Goal: Find specific page/section: Find specific page/section

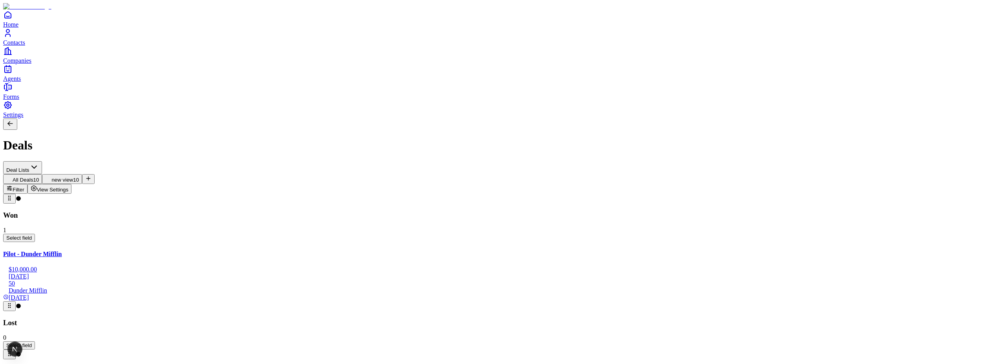
click at [69, 187] on span "View Settings" at bounding box center [53, 190] width 32 height 6
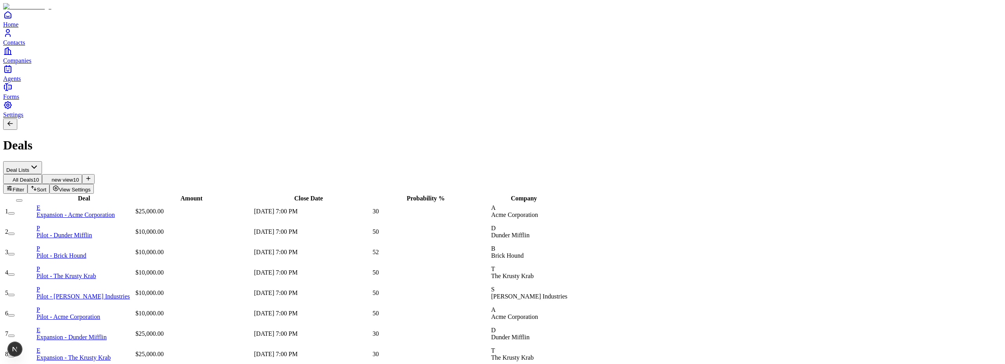
click at [49, 184] on button "Sort" at bounding box center [38, 189] width 22 height 10
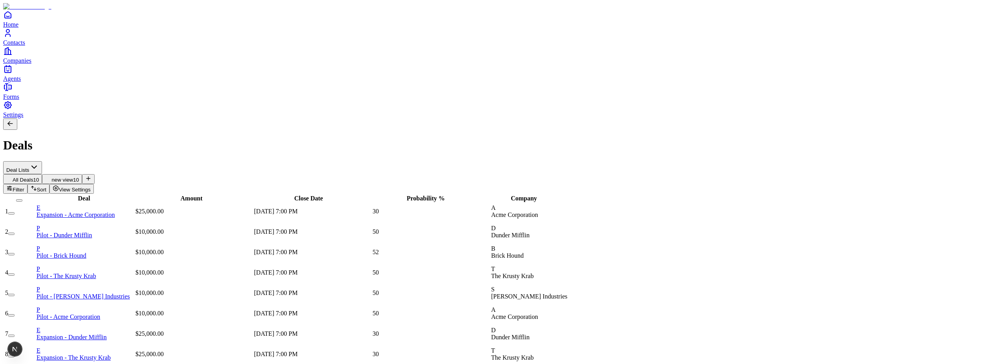
click at [24, 187] on span "Filter" at bounding box center [19, 190] width 12 height 6
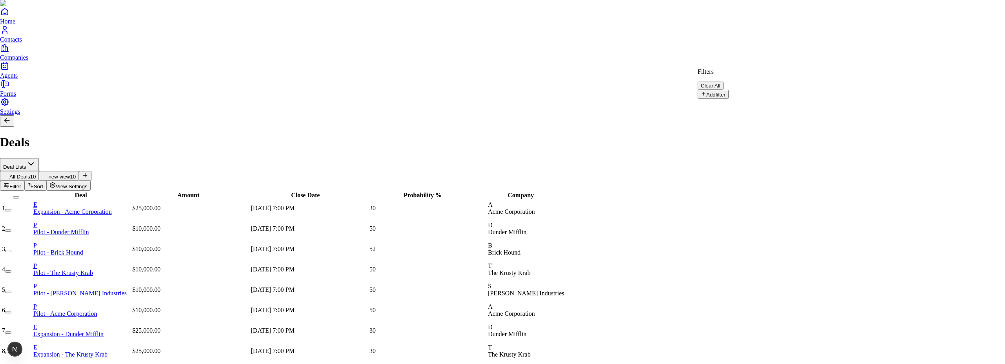
drag, startPoint x: 818, startPoint y: 37, endPoint x: 874, endPoint y: 43, distance: 56.8
click at [819, 37] on html "Home Contacts Companies Agents Forms Settings Deals Deal Lists All Deals 10 new…" at bounding box center [502, 211] width 1005 height 422
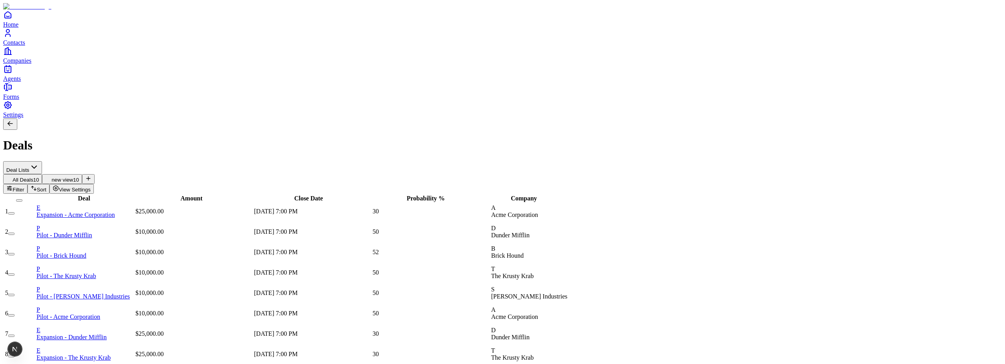
click at [91, 187] on span "View Settings" at bounding box center [75, 190] width 32 height 6
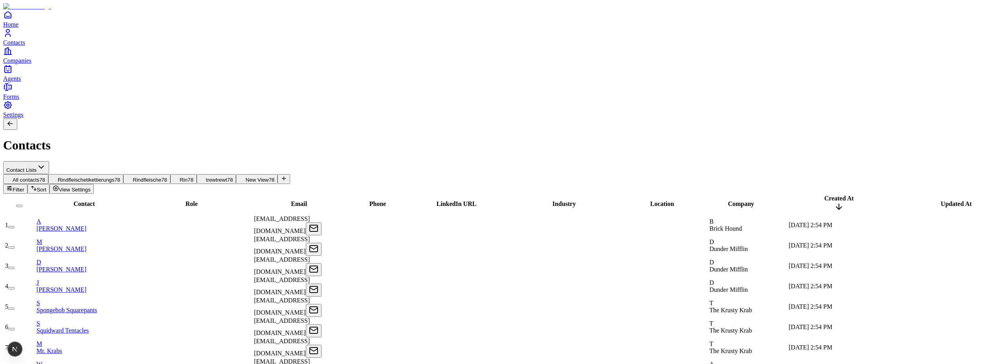
click at [682, 225] on div at bounding box center [669, 225] width 78 height 0
type input "*******"
click at [675, 119] on div "Contacts" at bounding box center [502, 136] width 999 height 34
click at [662, 246] on div at bounding box center [669, 246] width 78 height 0
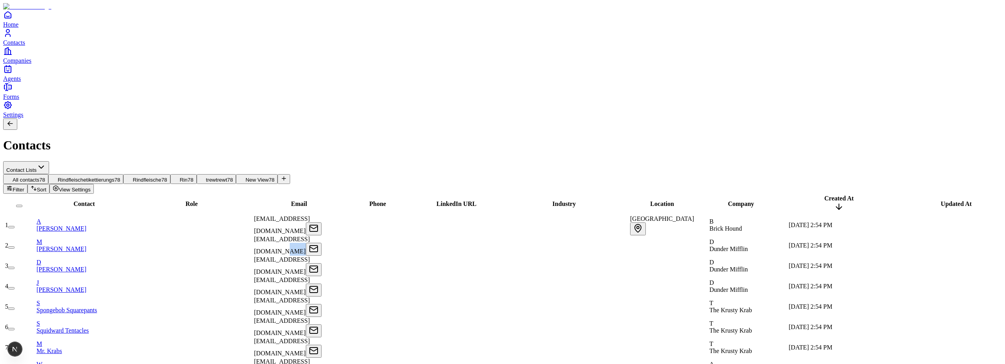
click at [662, 246] on div at bounding box center [669, 246] width 78 height 0
type input "*"
type input "******"
click at [690, 119] on div "Contacts" at bounding box center [502, 136] width 999 height 34
click at [35, 188] on icon "button" at bounding box center [35, 189] width 0 height 3
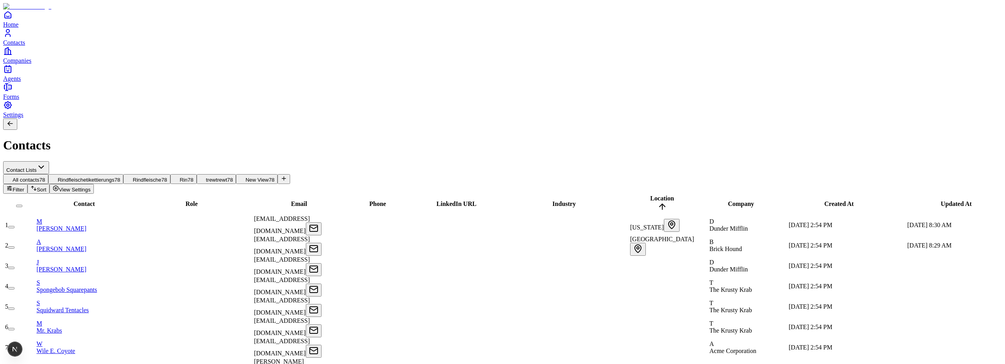
click at [667, 202] on icon at bounding box center [662, 206] width 9 height 9
click at [670, 266] on div at bounding box center [669, 266] width 78 height 0
type input "******"
click at [657, 119] on div "Contacts" at bounding box center [502, 136] width 999 height 34
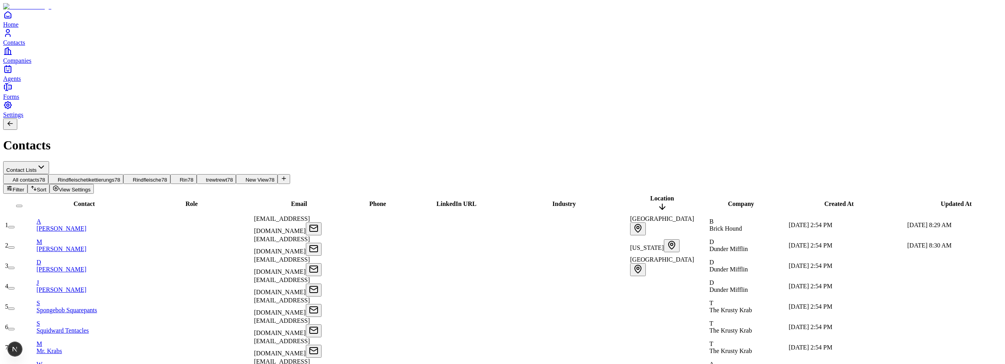
click at [46, 187] on span "Sort" at bounding box center [41, 190] width 9 height 6
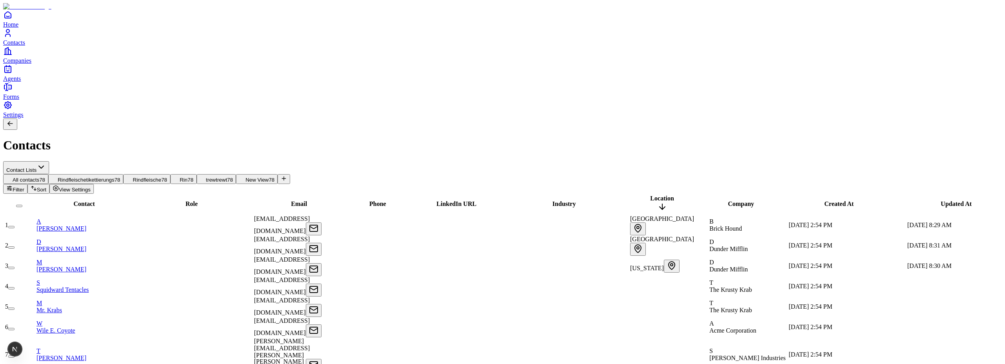
click at [91, 187] on span "View Settings" at bounding box center [75, 190] width 32 height 6
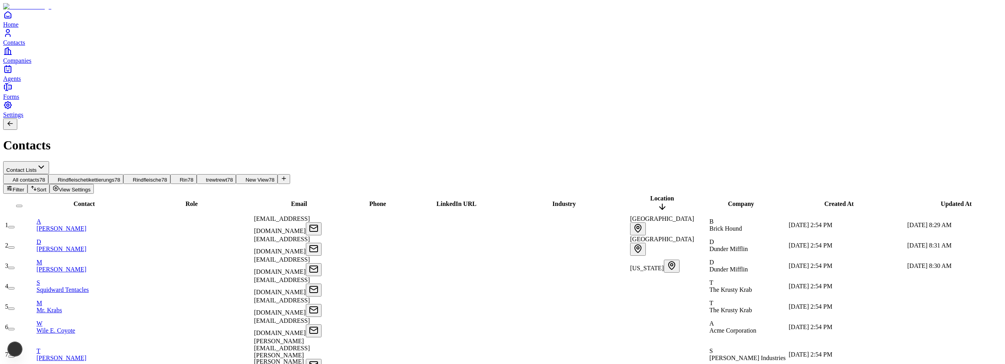
click at [670, 195] on span "Location" at bounding box center [662, 198] width 24 height 7
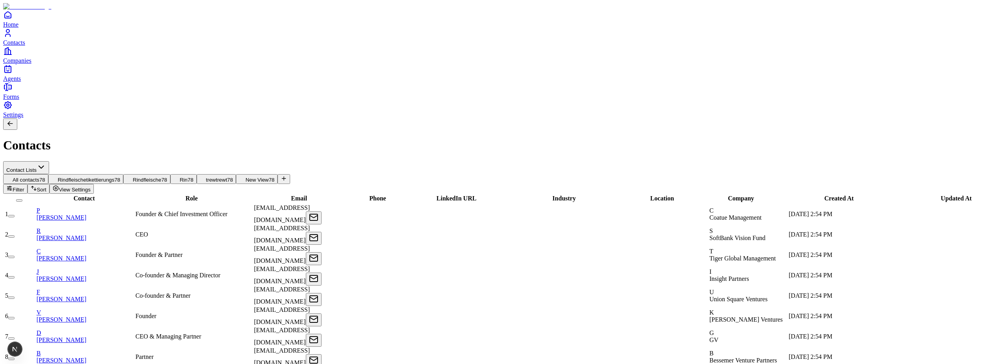
click at [671, 195] on div "Location" at bounding box center [662, 198] width 77 height 7
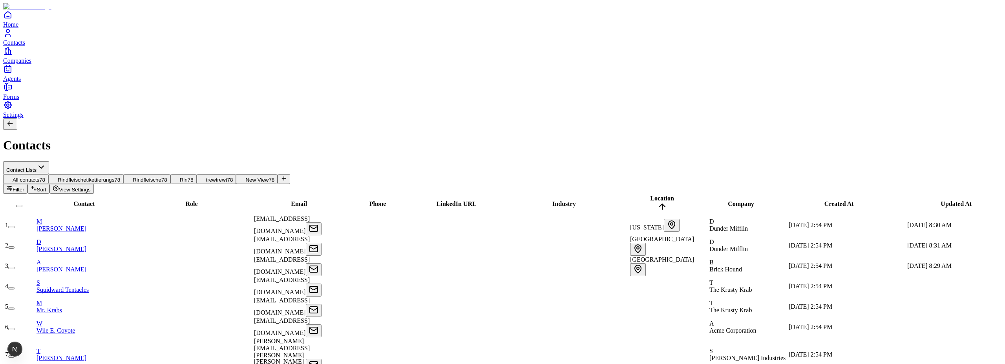
click at [667, 202] on icon at bounding box center [662, 206] width 9 height 9
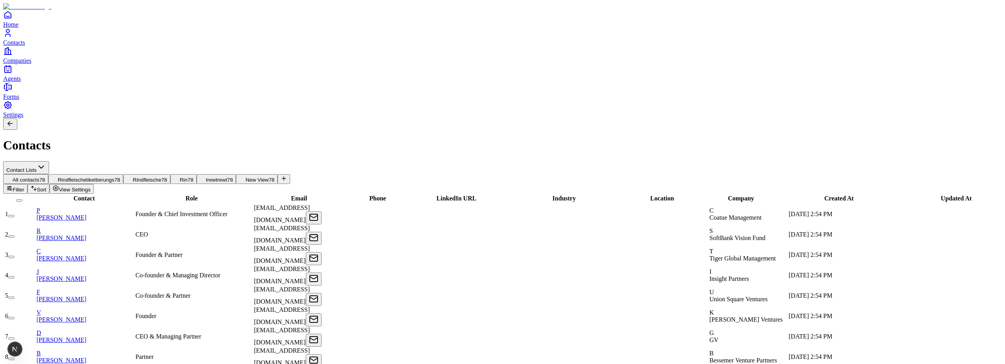
click at [671, 195] on div "Location" at bounding box center [662, 198] width 77 height 7
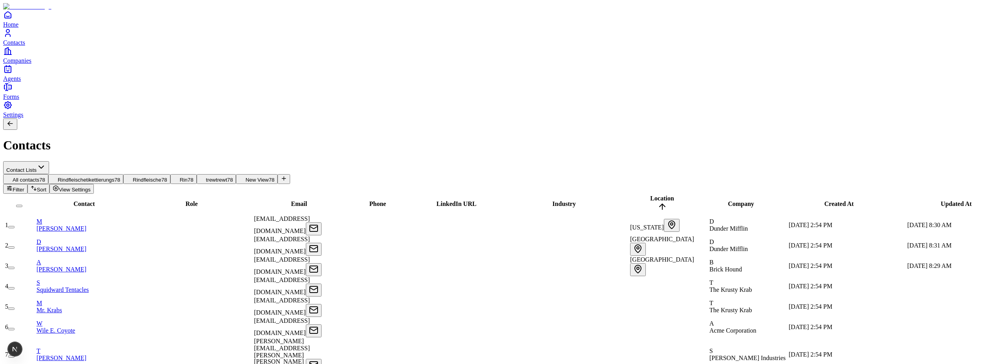
click at [91, 187] on span "View Settings" at bounding box center [75, 190] width 32 height 6
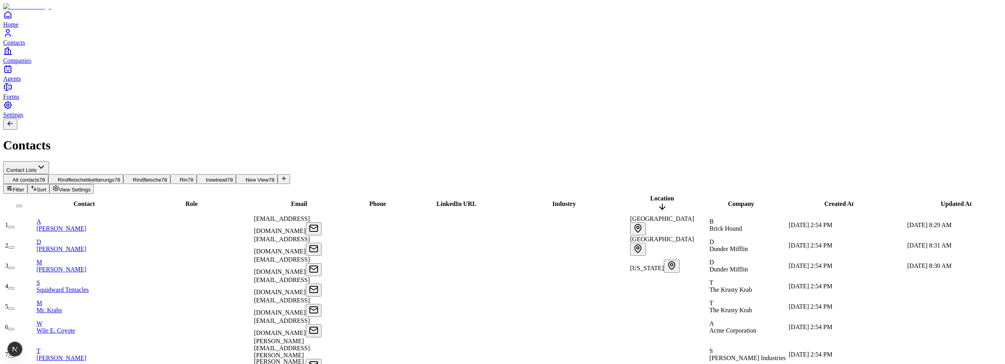
click at [91, 187] on span "View Settings" at bounding box center [75, 190] width 32 height 6
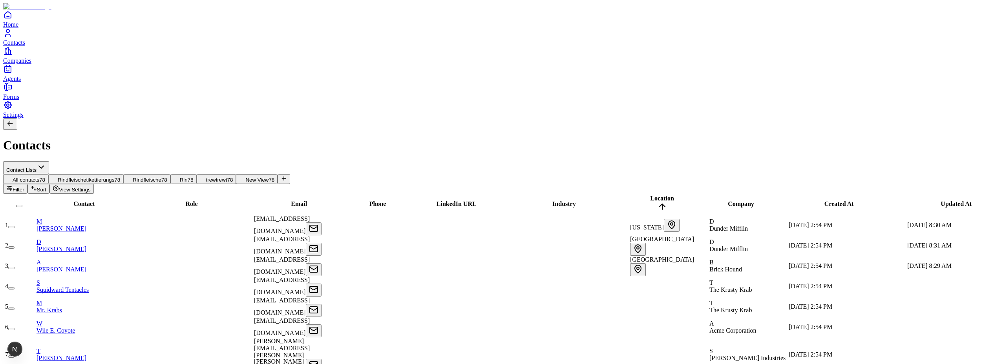
click at [91, 187] on span "View Settings" at bounding box center [75, 190] width 32 height 6
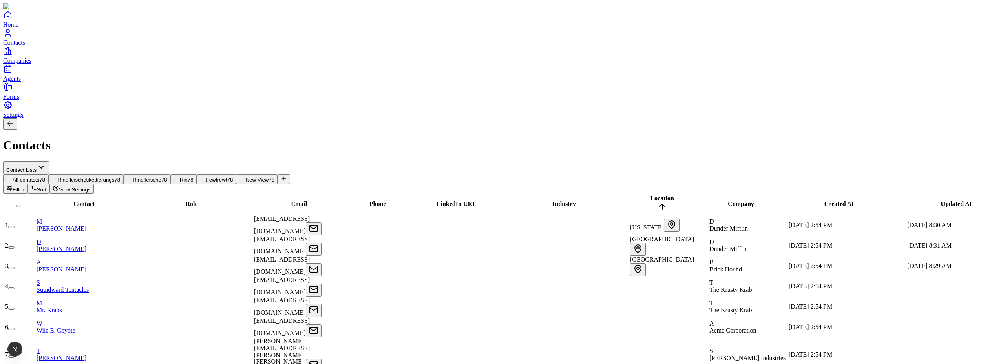
click at [97, 259] on link "A [PERSON_NAME]" at bounding box center [85, 266] width 97 height 14
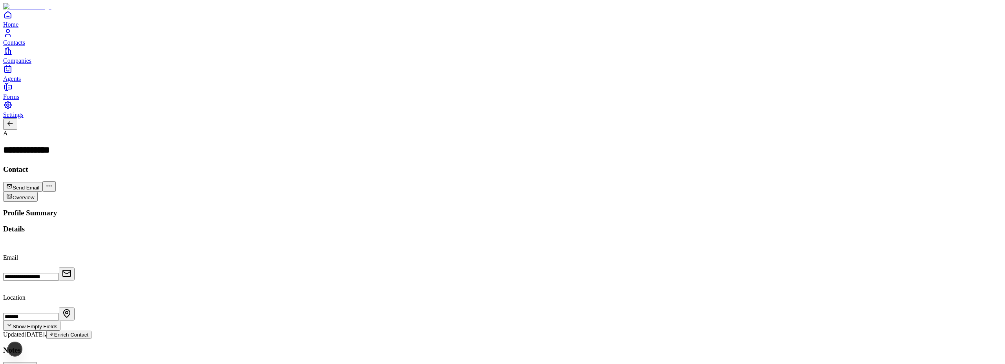
click at [68, 145] on h2 "**********" at bounding box center [35, 151] width 64 height 13
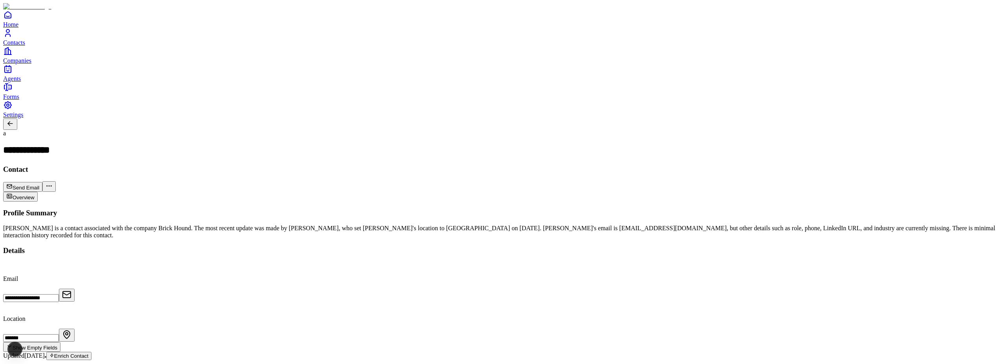
click at [214, 130] on div "**********" at bounding box center [502, 161] width 999 height 62
click at [14, 120] on icon at bounding box center [10, 124] width 8 height 8
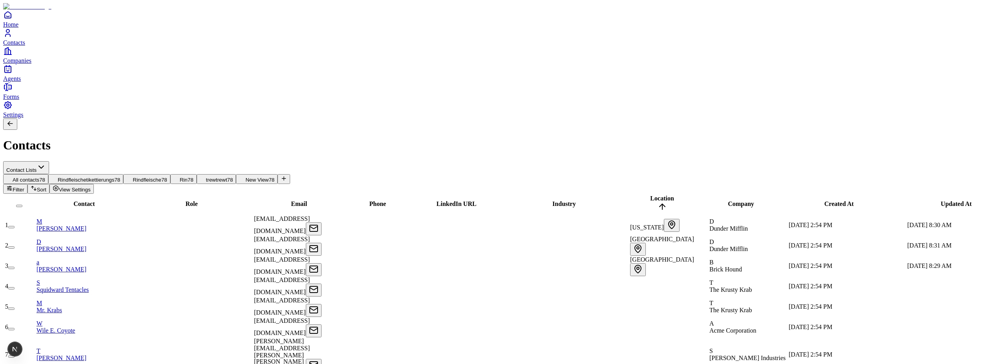
click at [254, 119] on div "Contacts" at bounding box center [502, 136] width 999 height 34
click at [46, 187] on span "Sort" at bounding box center [41, 190] width 9 height 6
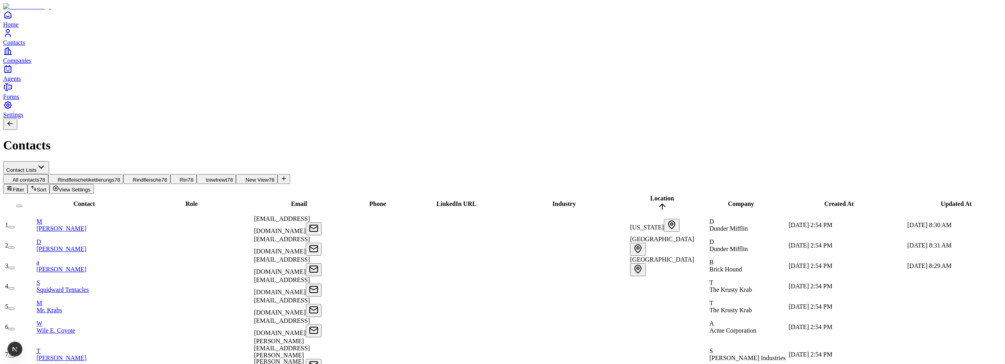
click at [49, 184] on button "Sort" at bounding box center [38, 189] width 22 height 10
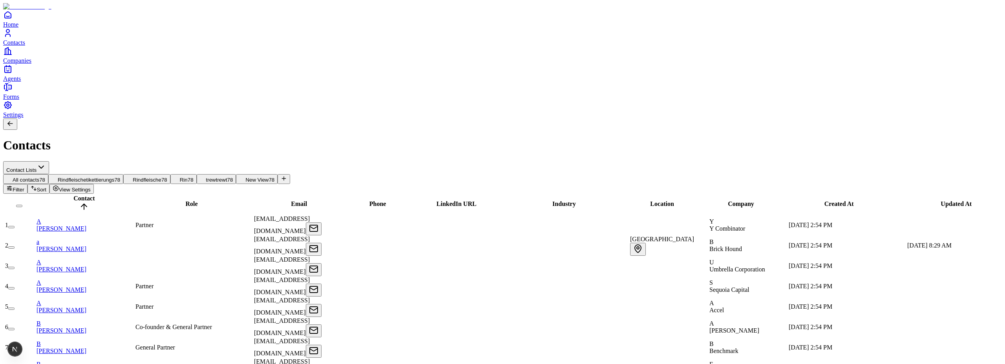
click at [46, 187] on span "Sort" at bounding box center [41, 190] width 9 height 6
